Goal: Task Accomplishment & Management: Complete application form

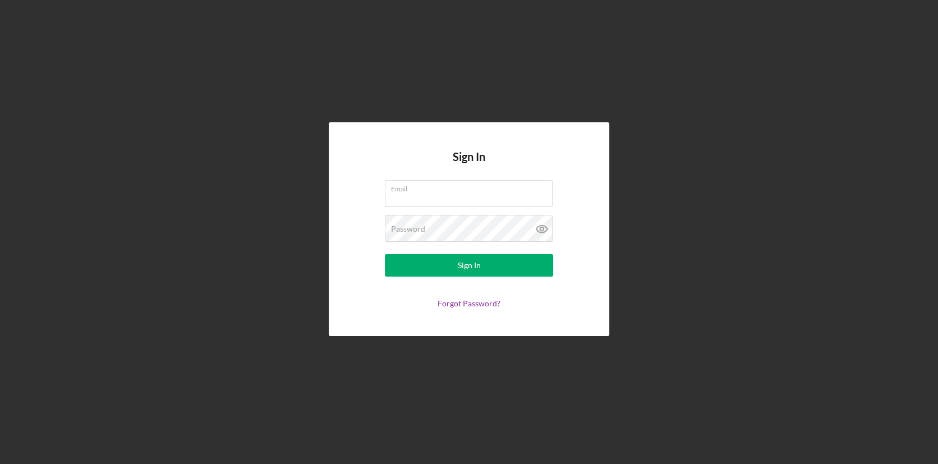
type input "[EMAIL_ADDRESS][DOMAIN_NAME]"
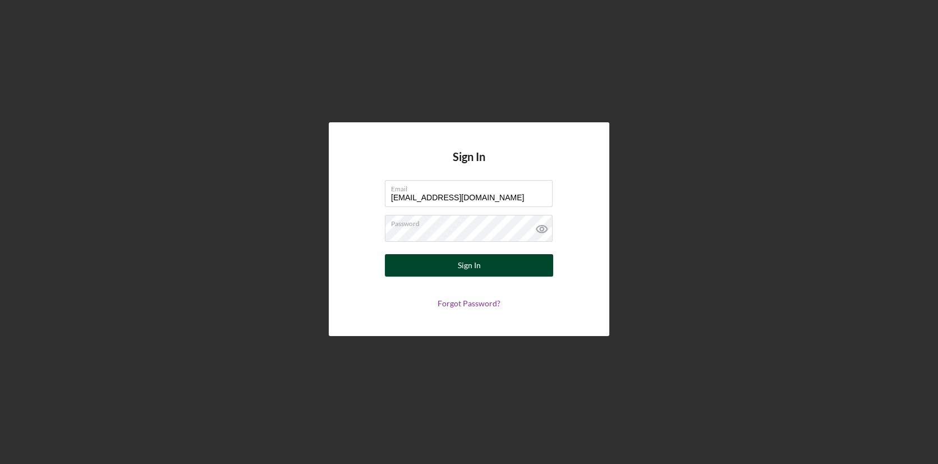
click at [508, 273] on button "Sign In" at bounding box center [469, 265] width 168 height 22
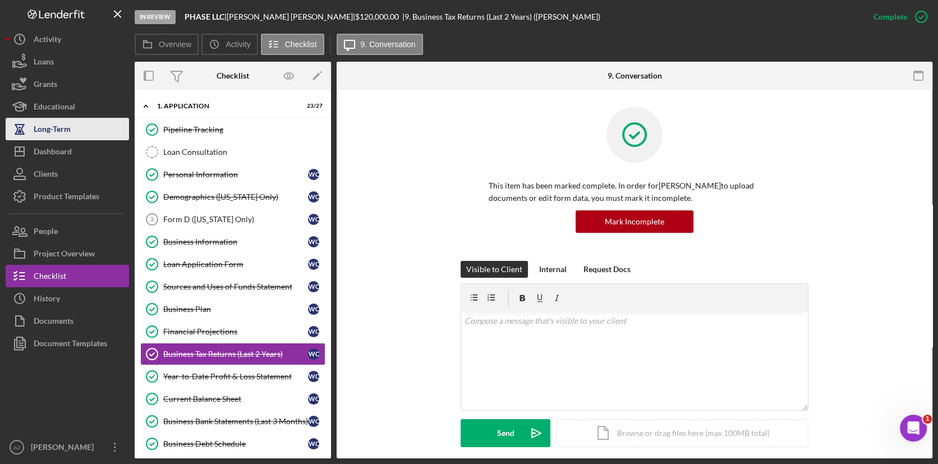
scroll to position [78, 0]
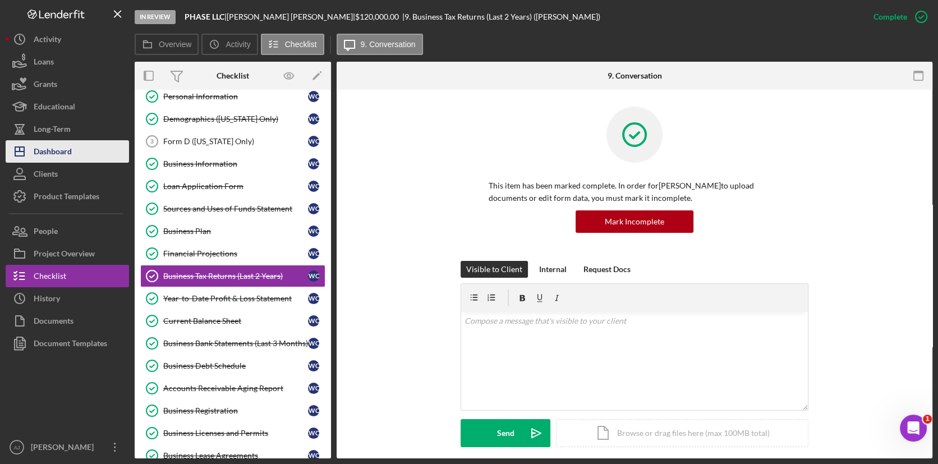
click at [81, 151] on button "Icon/Dashboard Dashboard" at bounding box center [67, 151] width 123 height 22
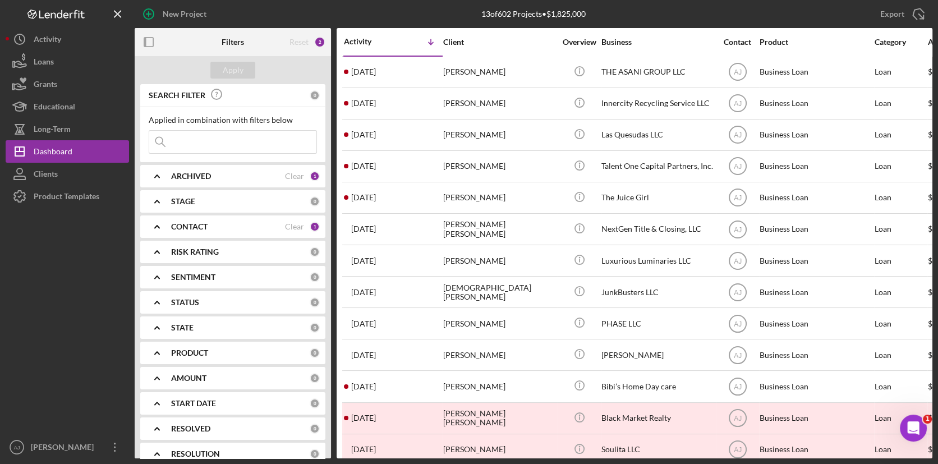
click at [305, 227] on div "CONTACT Clear 1" at bounding box center [245, 226] width 149 height 10
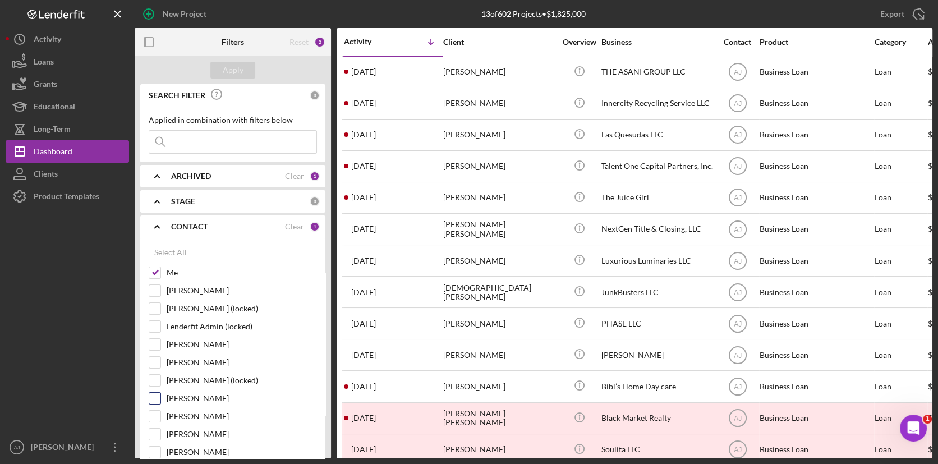
click at [158, 398] on input "[PERSON_NAME]" at bounding box center [154, 398] width 11 height 11
checkbox input "true"
click at [223, 64] on button "Apply" at bounding box center [232, 70] width 45 height 17
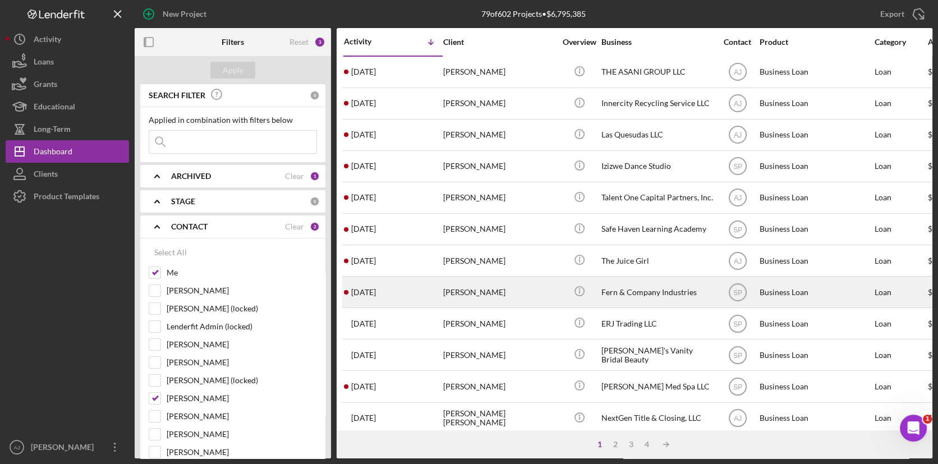
click at [498, 287] on div "[PERSON_NAME]" at bounding box center [499, 292] width 112 height 30
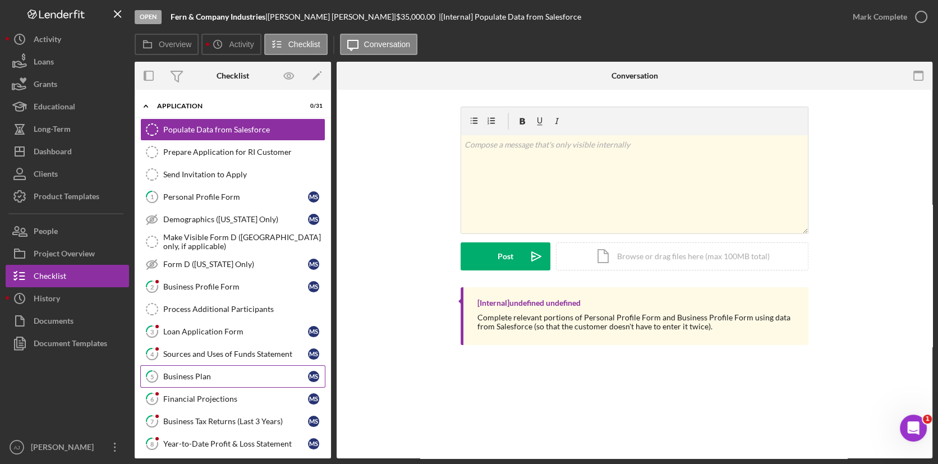
click at [210, 379] on div "Business Plan" at bounding box center [235, 376] width 145 height 9
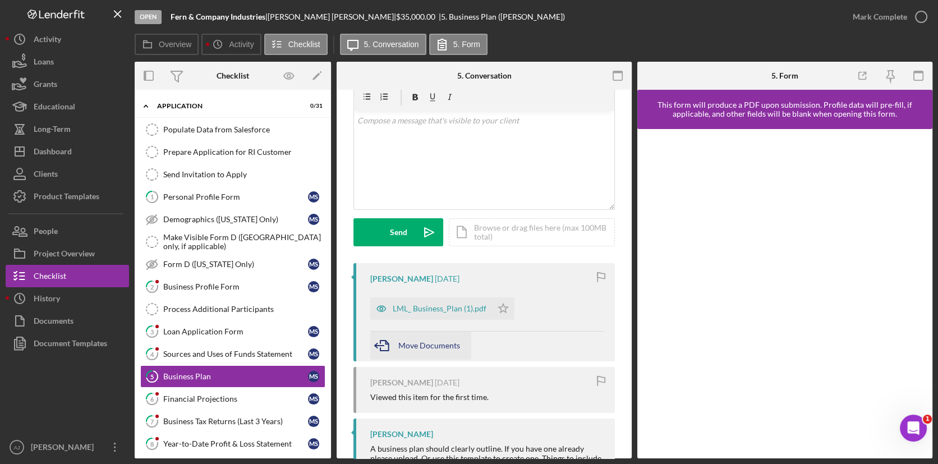
scroll to position [50, 0]
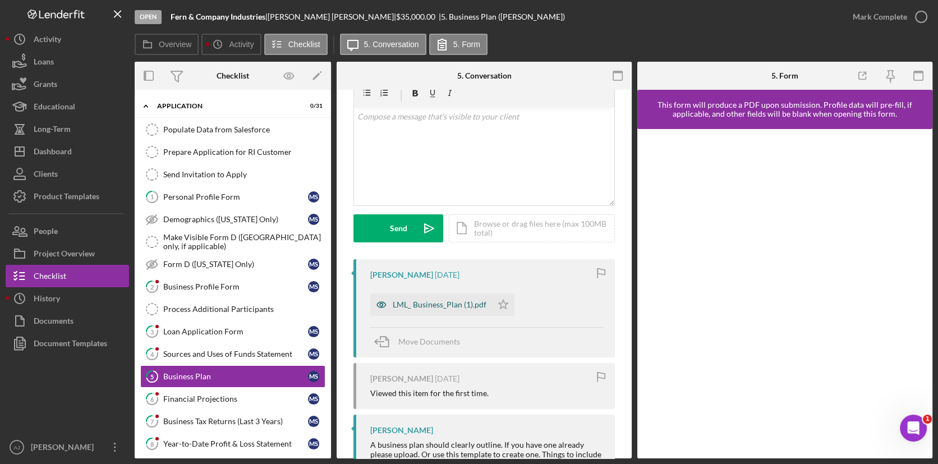
click at [436, 303] on div "LML_ Business_Plan (1).pdf" at bounding box center [440, 304] width 94 height 9
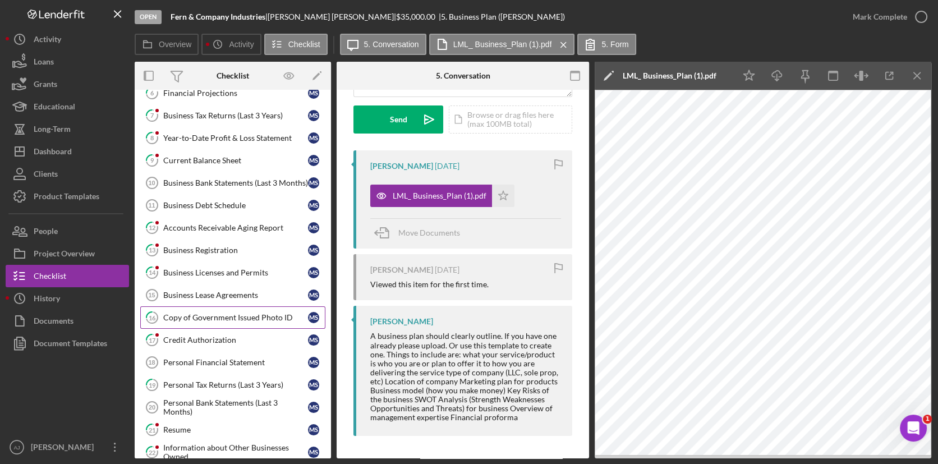
scroll to position [357, 0]
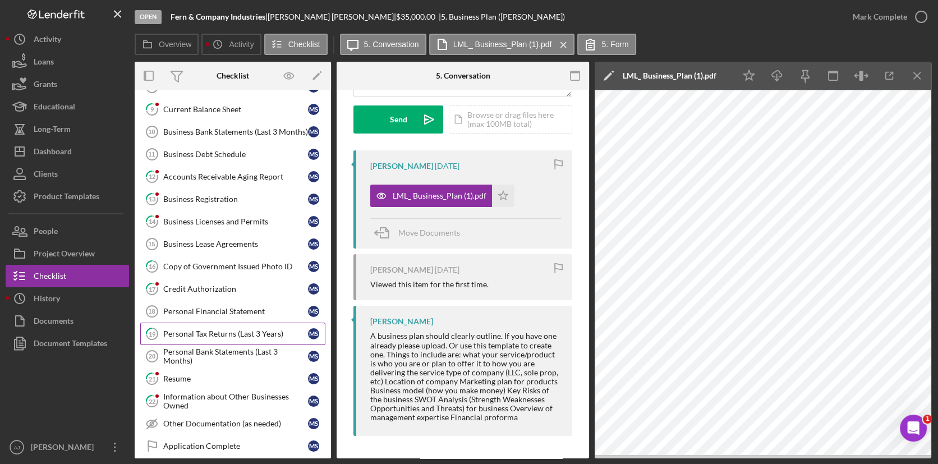
click at [253, 329] on div "Personal Tax Returns (Last 3 Years)" at bounding box center [235, 333] width 145 height 9
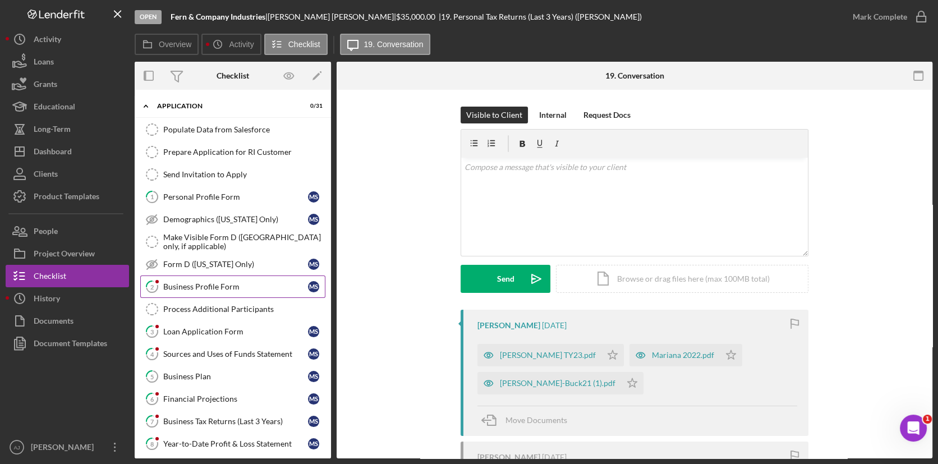
click at [230, 288] on div "Business Profile Form" at bounding box center [235, 286] width 145 height 9
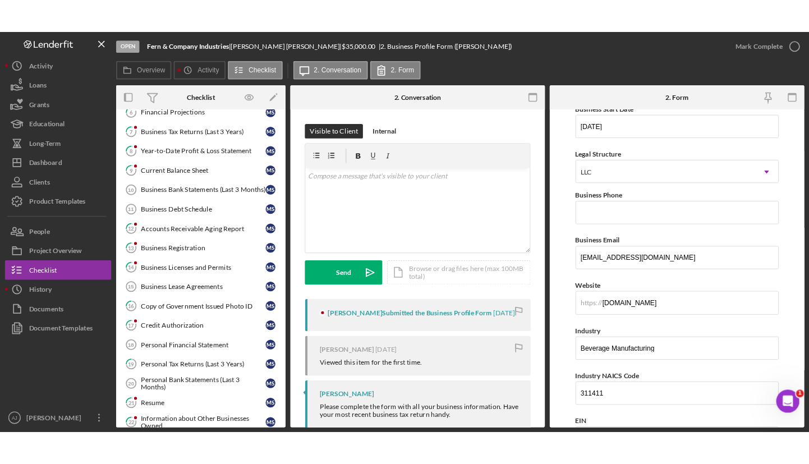
scroll to position [109, 0]
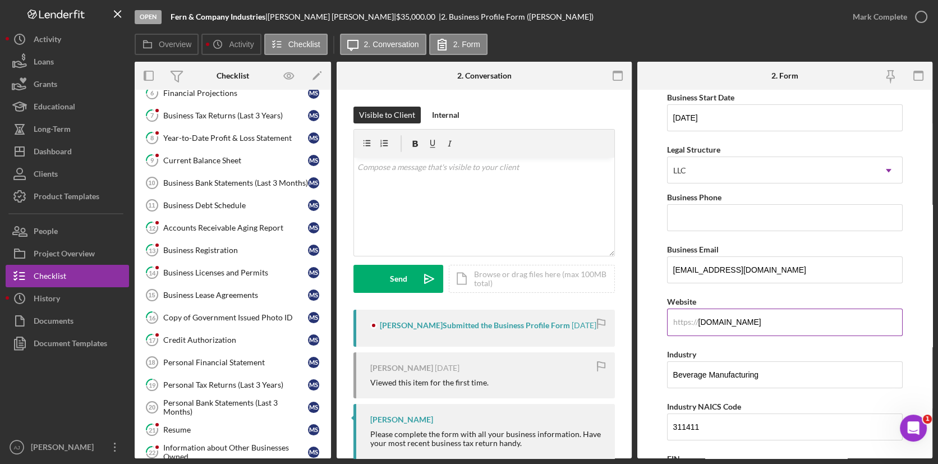
click at [750, 322] on input "[DOMAIN_NAME]" at bounding box center [785, 321] width 236 height 27
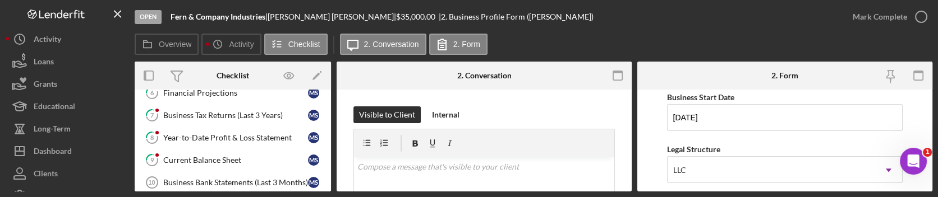
click at [629, 26] on div "Open Fern & Company Industries | [PERSON_NAME] | $35,000.00 | 2. Business Profi…" at bounding box center [488, 17] width 707 height 34
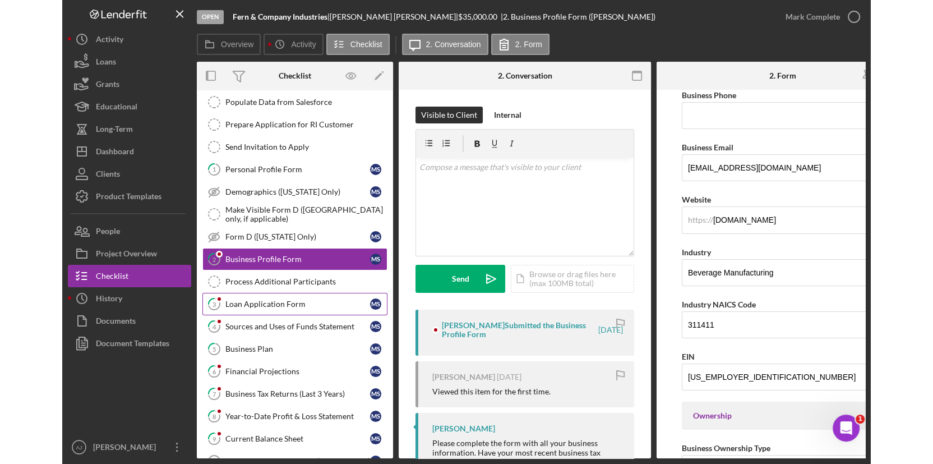
scroll to position [50, 0]
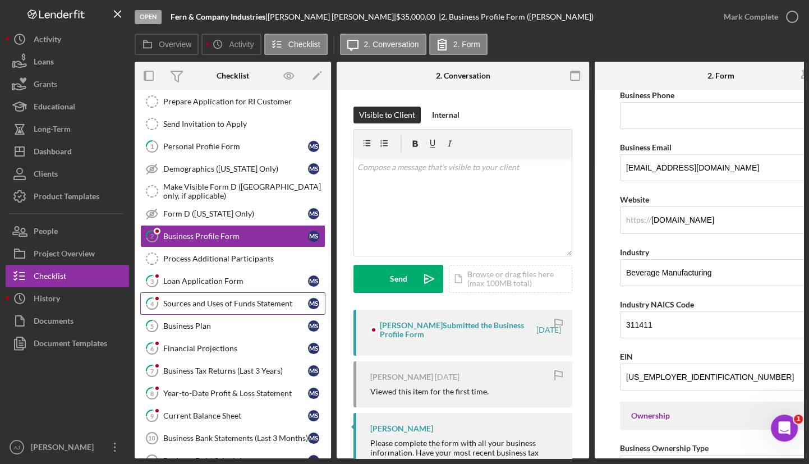
click at [206, 304] on div "Sources and Uses of Funds Statement" at bounding box center [235, 303] width 145 height 9
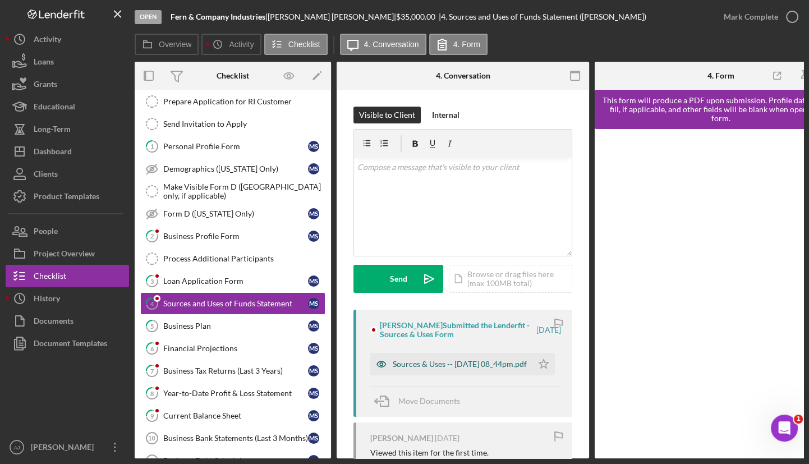
click at [442, 362] on div "Sources & Uses -- [DATE] 08_44pm.pdf" at bounding box center [460, 363] width 134 height 9
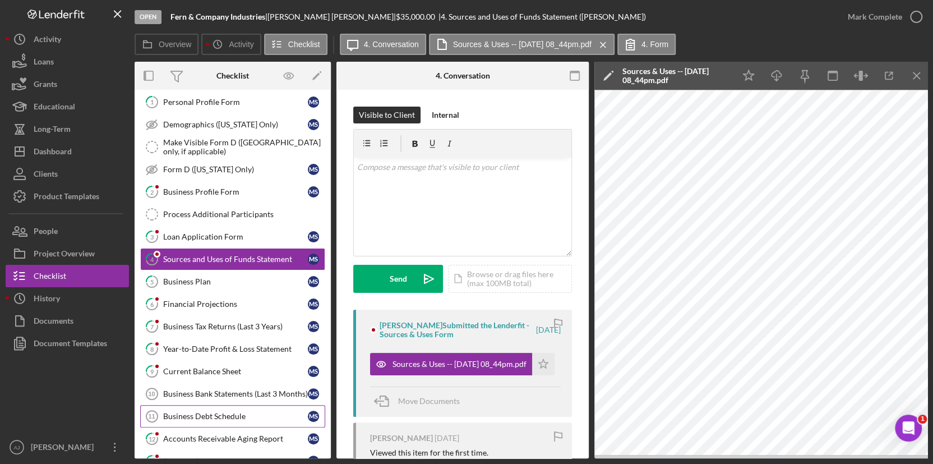
scroll to position [101, 0]
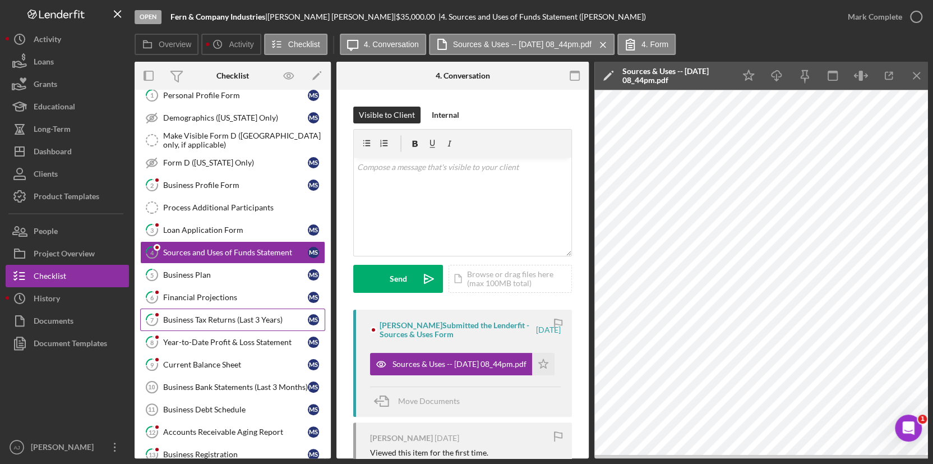
click at [247, 319] on div "Business Tax Returns (Last 3 Years)" at bounding box center [235, 319] width 145 height 9
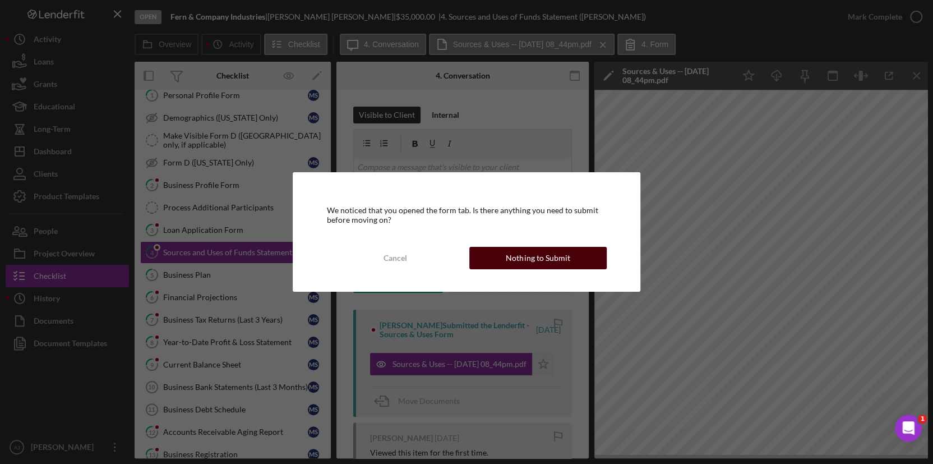
click at [537, 262] on div "Nothing to Submit" at bounding box center [538, 258] width 64 height 22
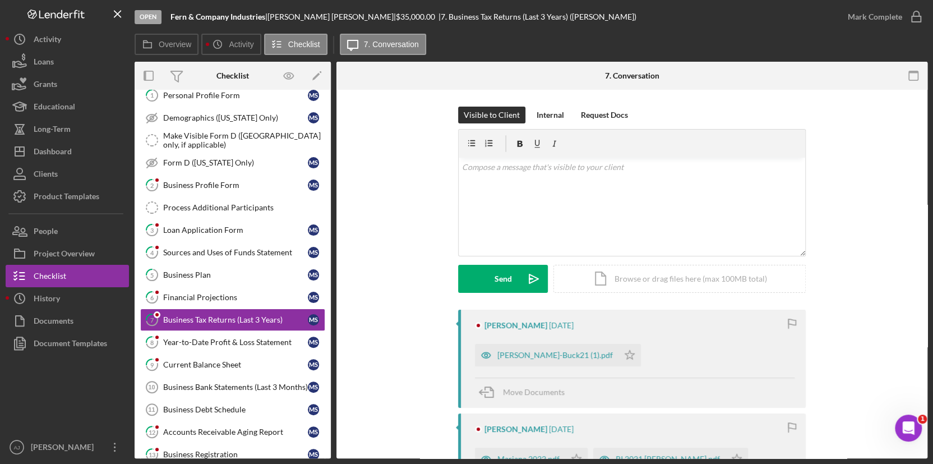
scroll to position [50, 0]
